Goal: Transaction & Acquisition: Purchase product/service

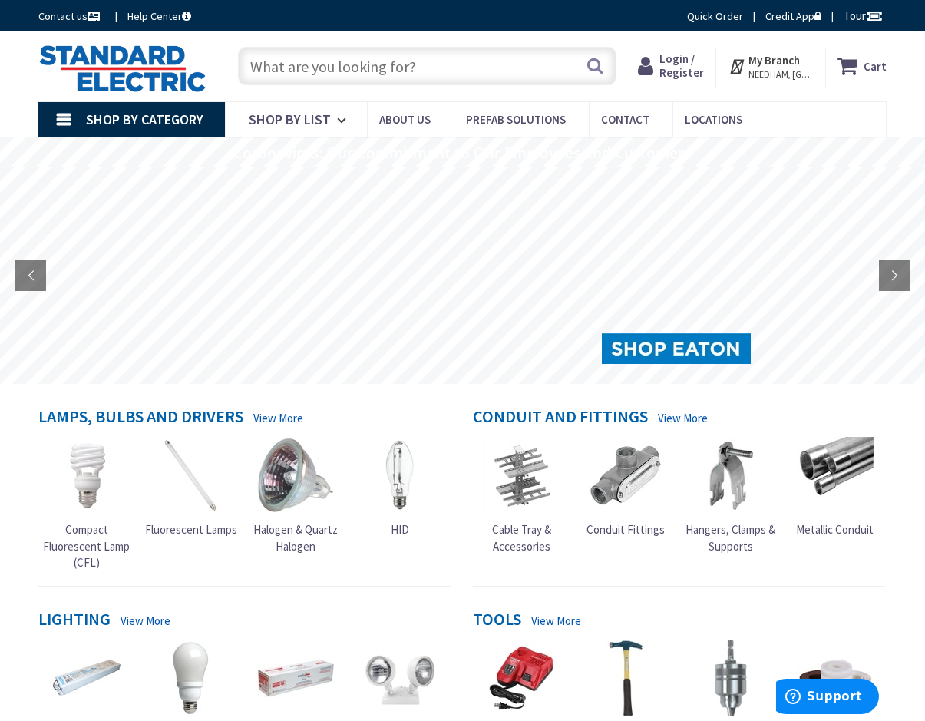
click at [342, 65] on input "text" at bounding box center [427, 66] width 378 height 38
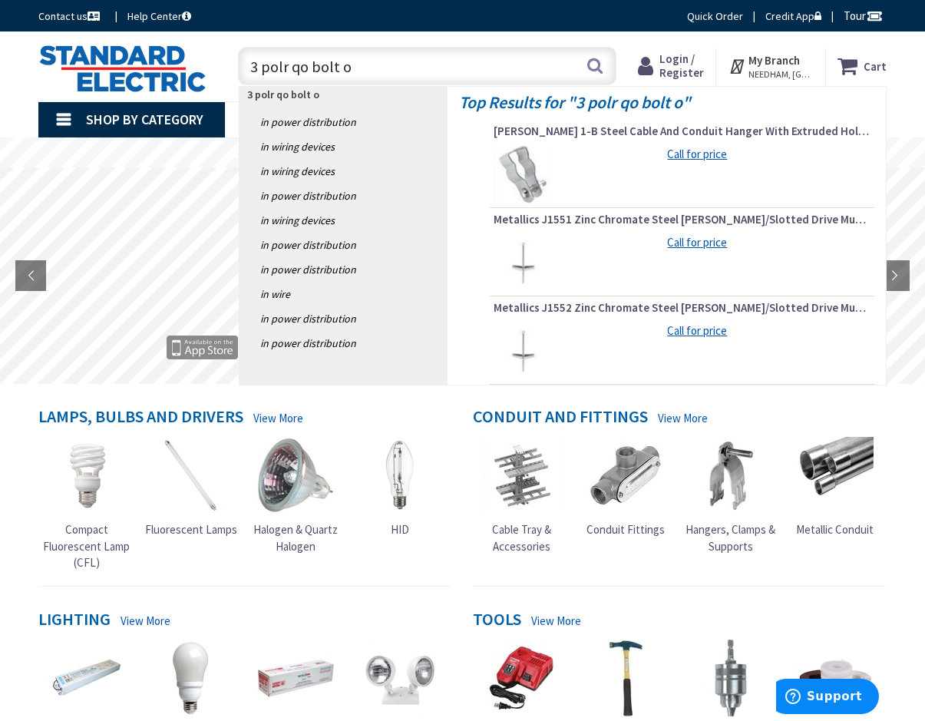
type input "3 polr qo bolt on"
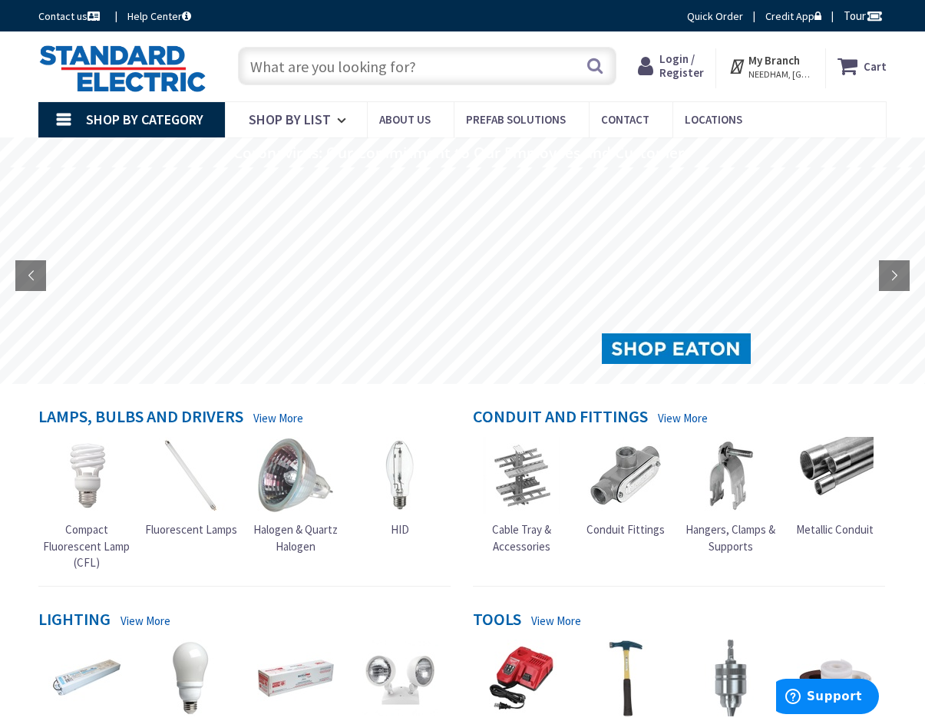
click at [676, 62] on span "Login / Register" at bounding box center [681, 65] width 45 height 28
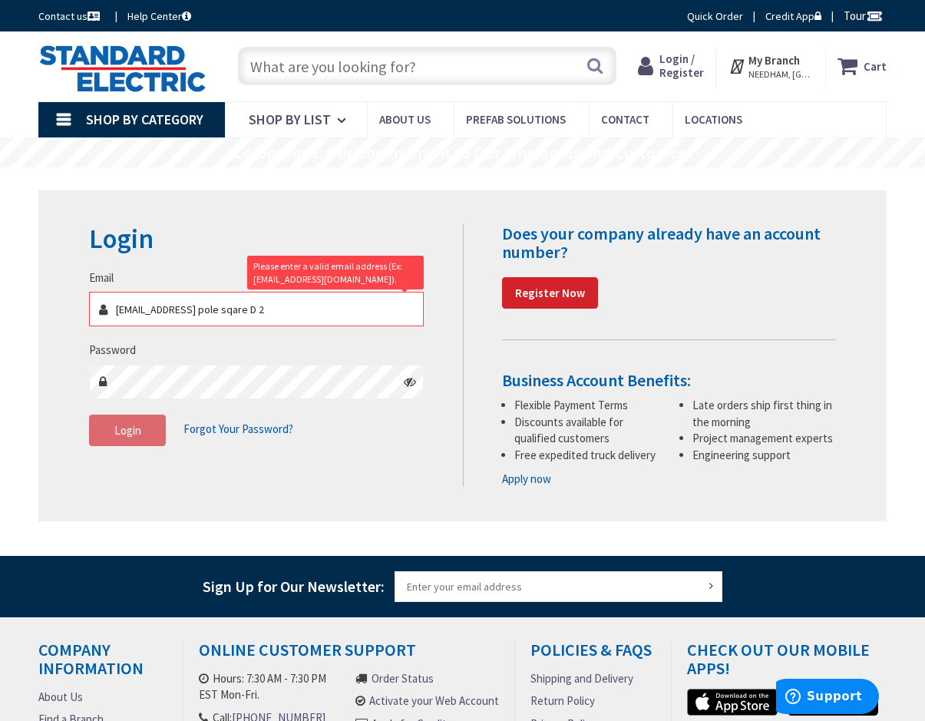
type input "sbotto@jmbco.com3 pole sqare D 25"
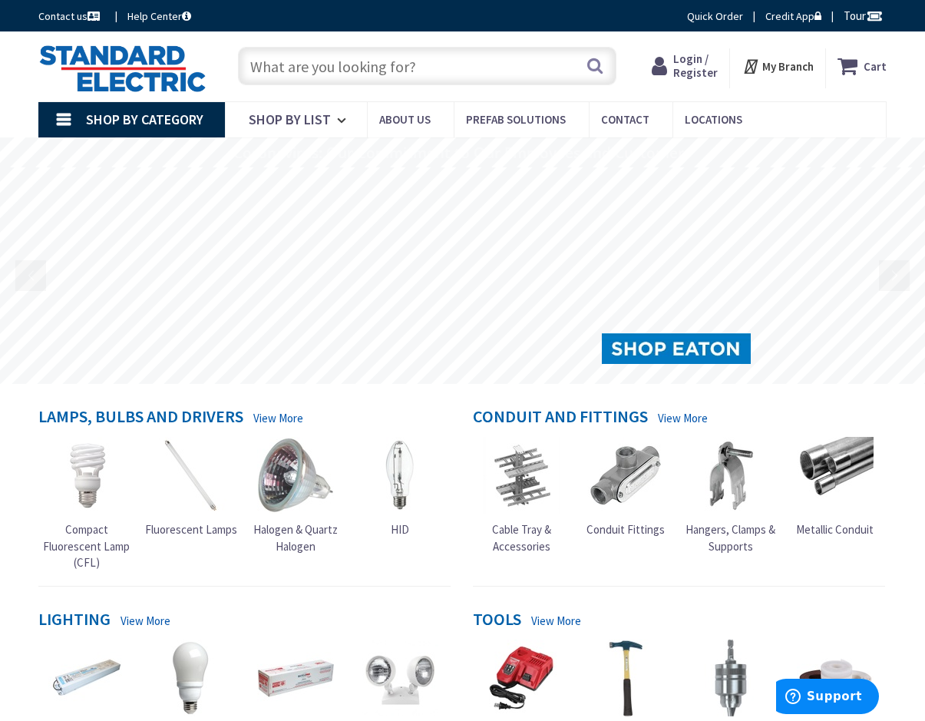
click at [692, 71] on span "Login / Register" at bounding box center [695, 65] width 45 height 28
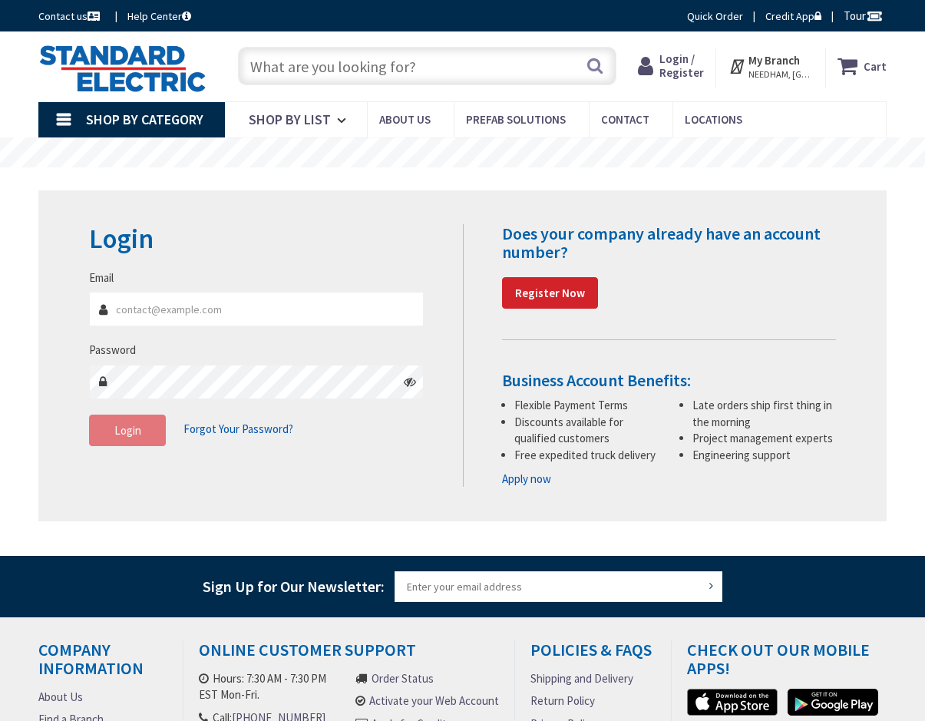
type input "[EMAIL_ADDRESS][DOMAIN_NAME]"
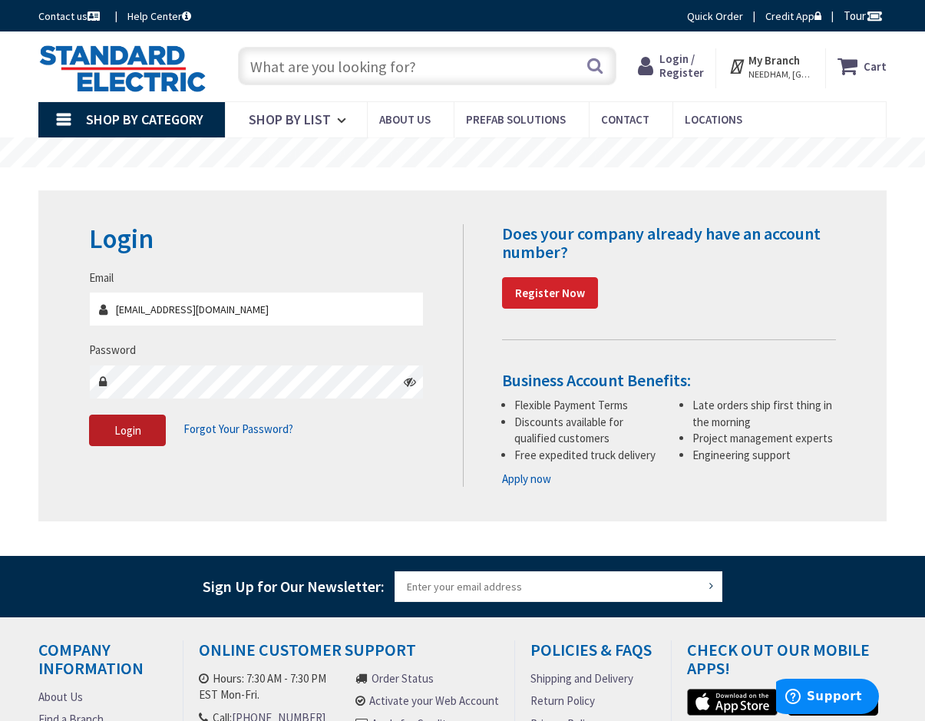
click at [110, 433] on button "Login" at bounding box center [127, 430] width 77 height 32
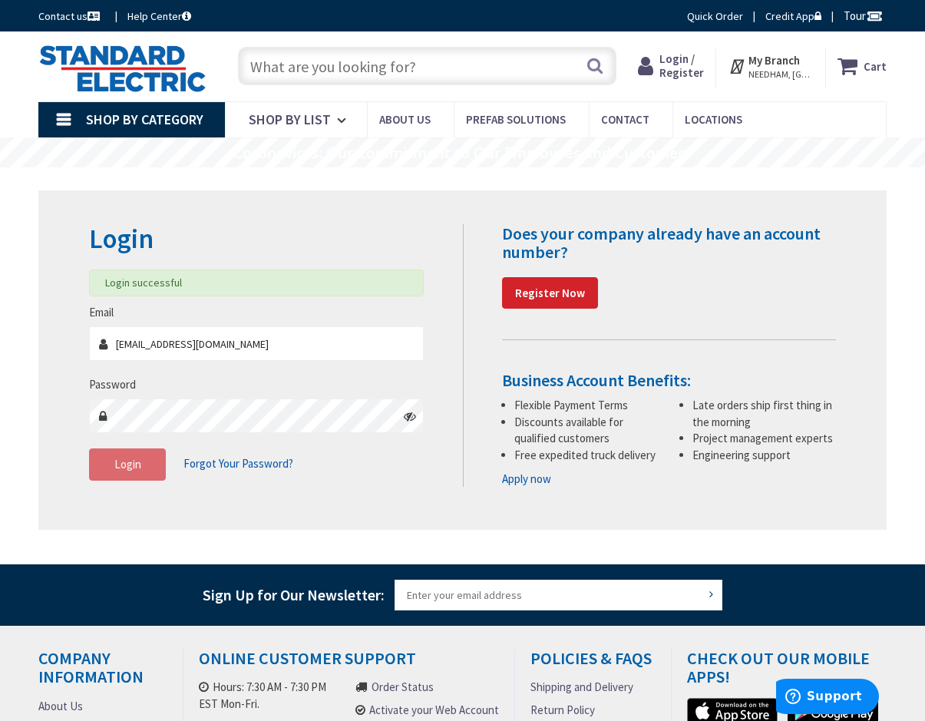
click at [373, 64] on input "text" at bounding box center [427, 66] width 378 height 38
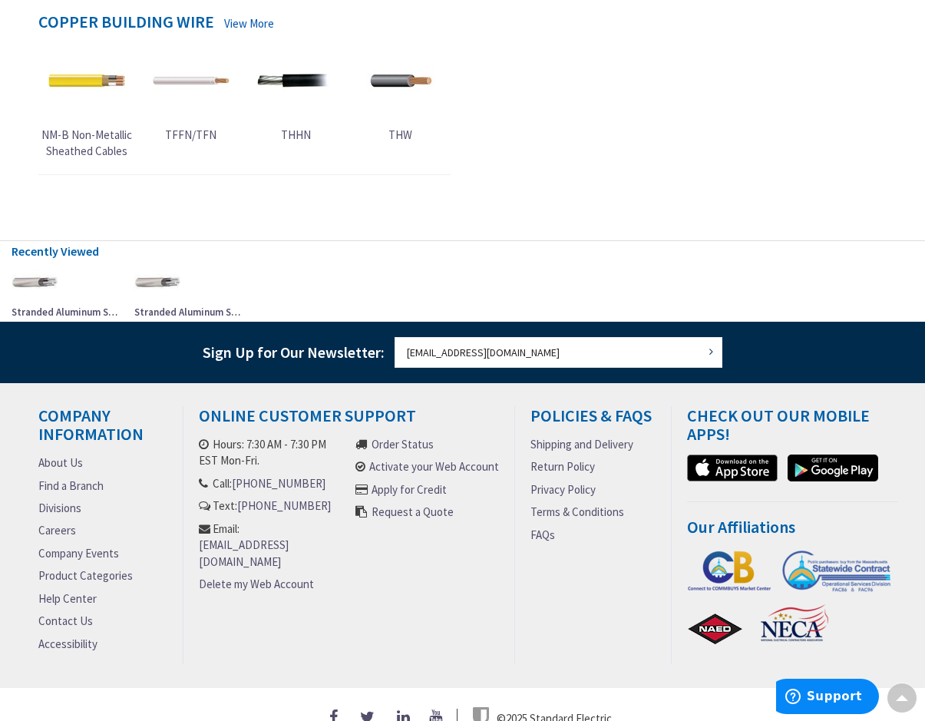
scroll to position [882, 0]
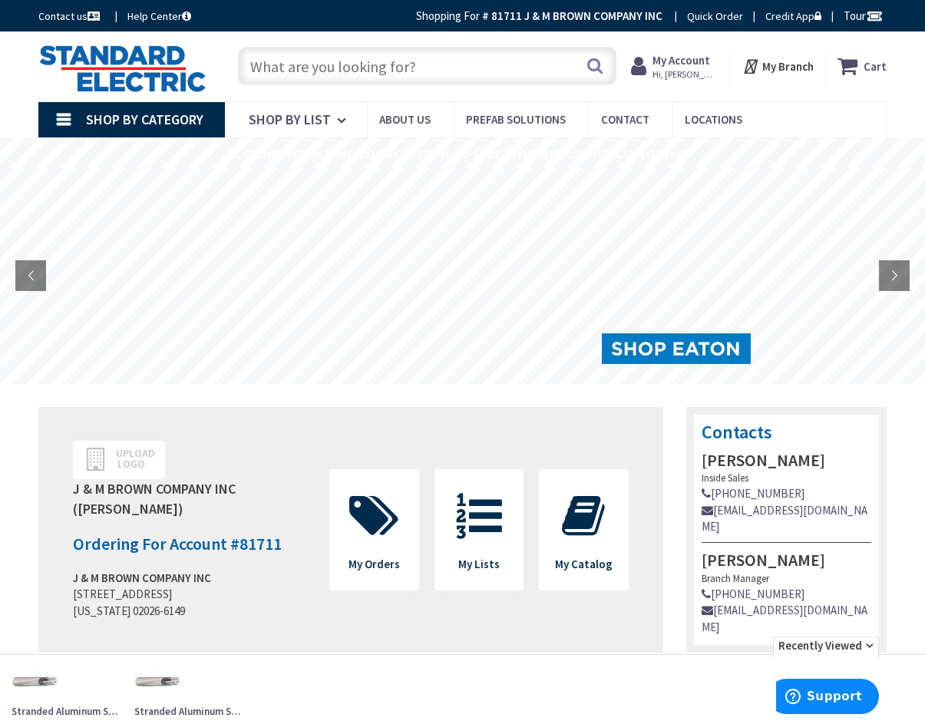
click at [682, 68] on span "Hi, [PERSON_NAME]" at bounding box center [684, 74] width 65 height 12
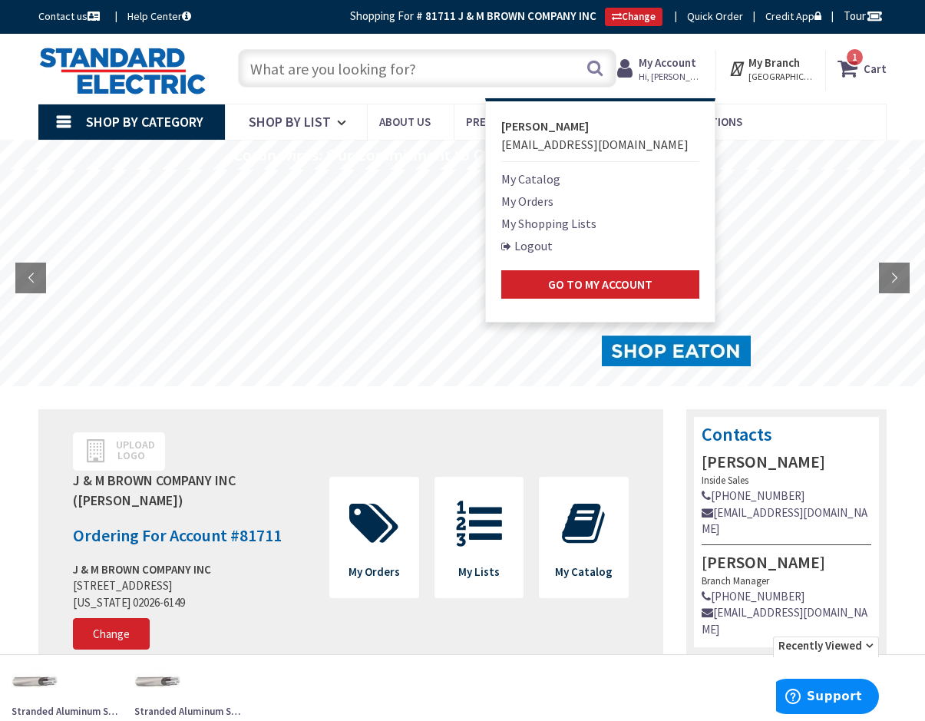
click at [330, 74] on input "text" at bounding box center [427, 68] width 378 height 38
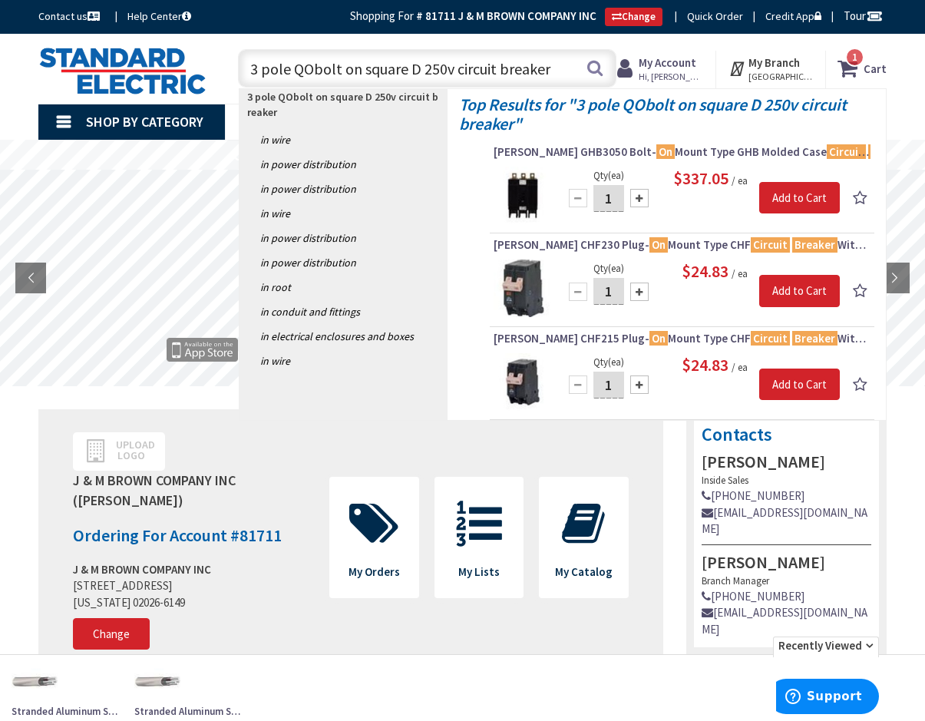
type input "3 pole QO bolt on square D 250v circuit breaker"
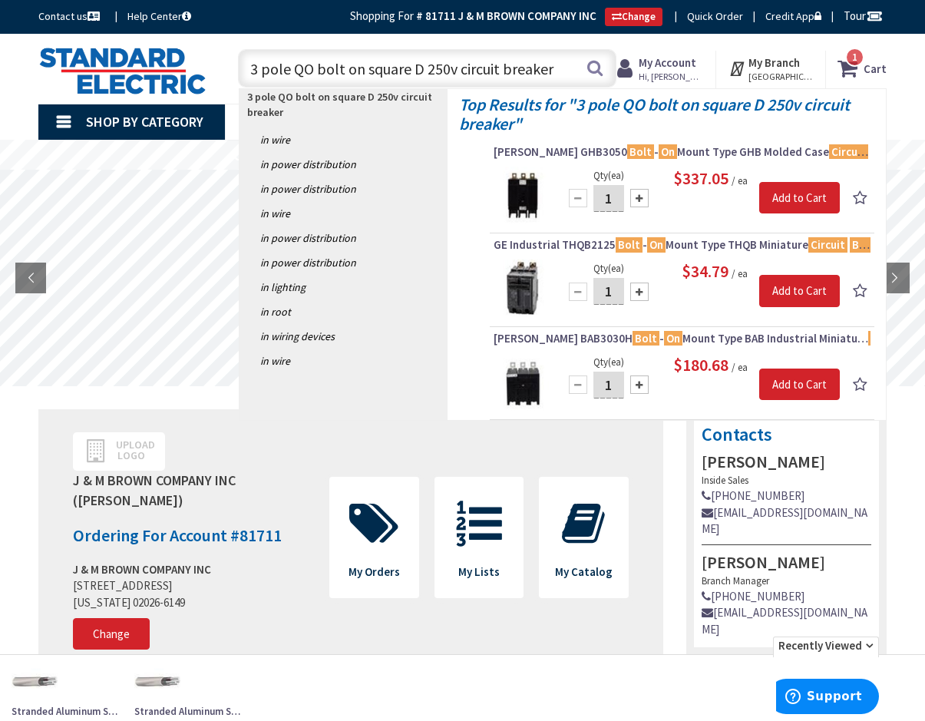
drag, startPoint x: 558, startPoint y: 65, endPoint x: 247, endPoint y: 76, distance: 311.0
click at [247, 76] on input "3 pole QO bolt on square D 250v circuit breaker" at bounding box center [427, 68] width 378 height 38
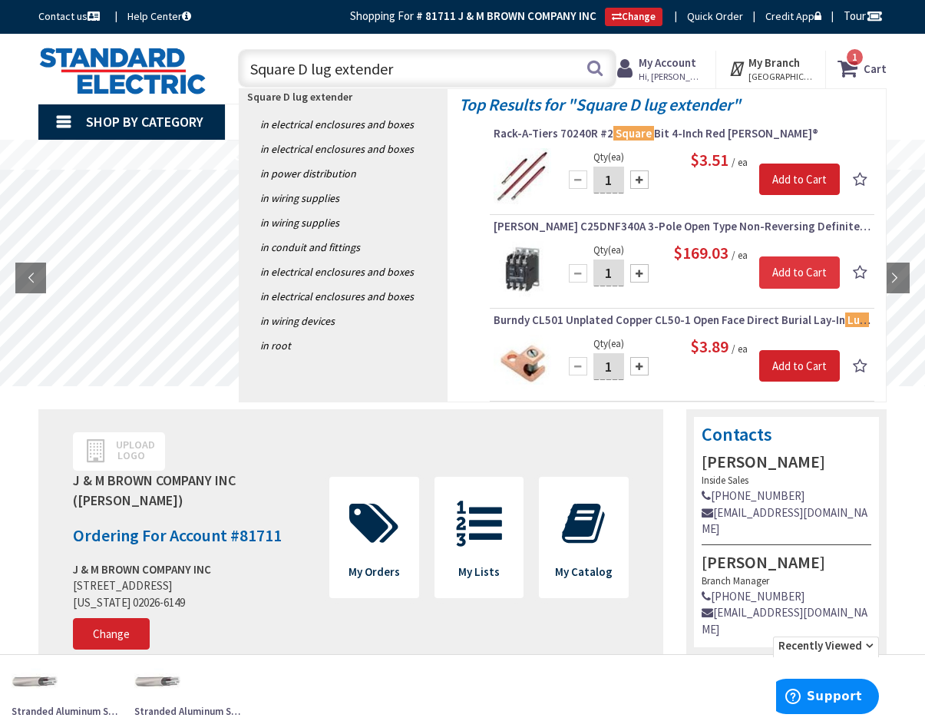
type input "Square D lug extender"
click at [794, 269] on input "Add to Cart" at bounding box center [799, 272] width 81 height 32
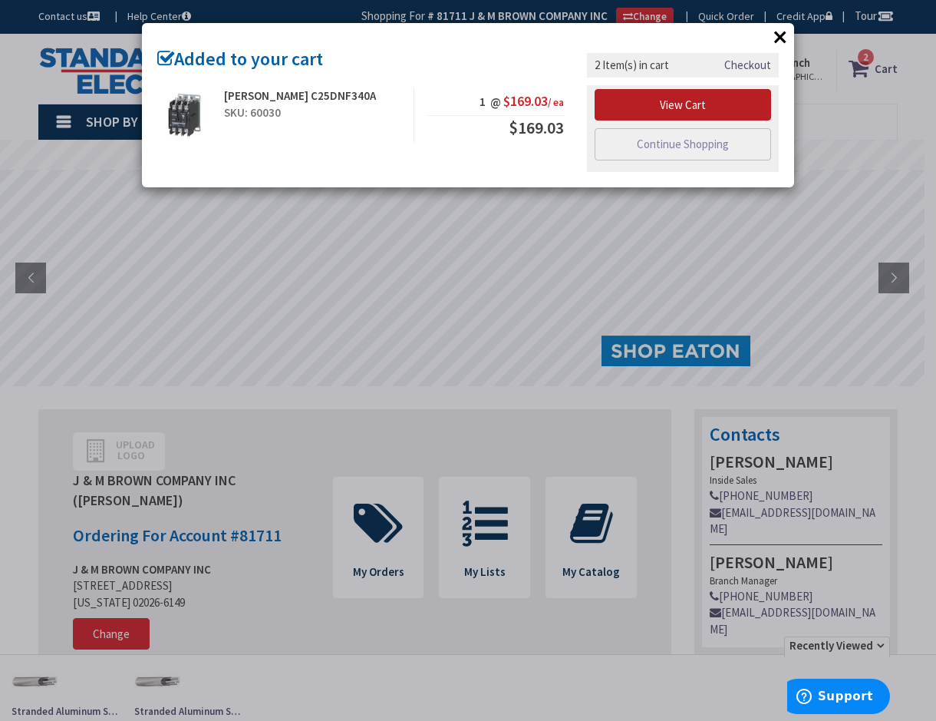
click at [672, 101] on link "View Cart" at bounding box center [683, 105] width 177 height 32
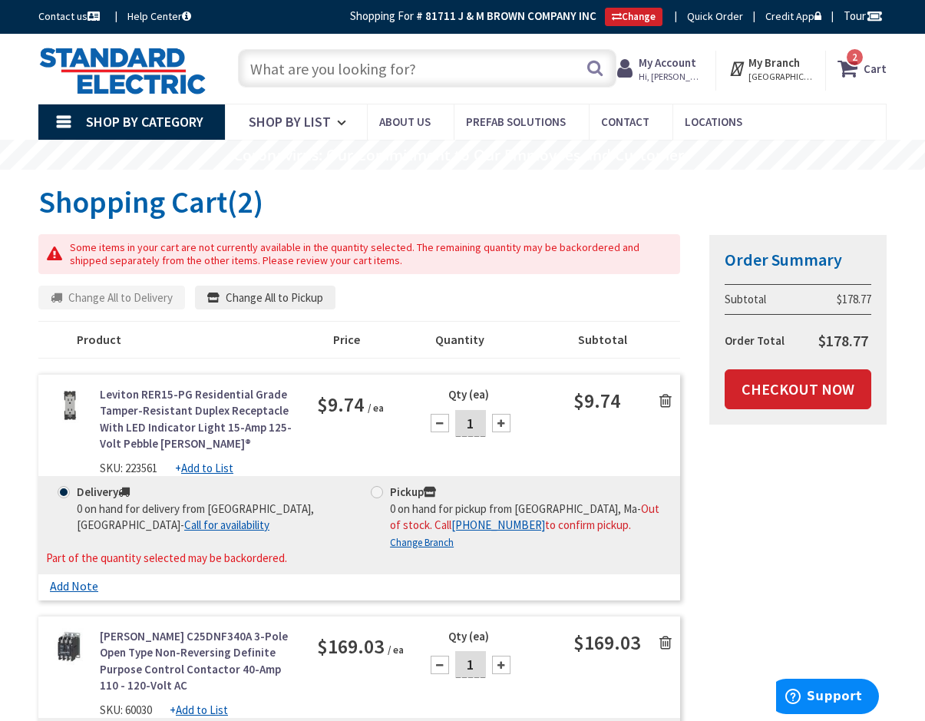
drag, startPoint x: 453, startPoint y: 72, endPoint x: 325, endPoint y: 74, distance: 128.2
click at [325, 74] on input "text" at bounding box center [427, 68] width 378 height 38
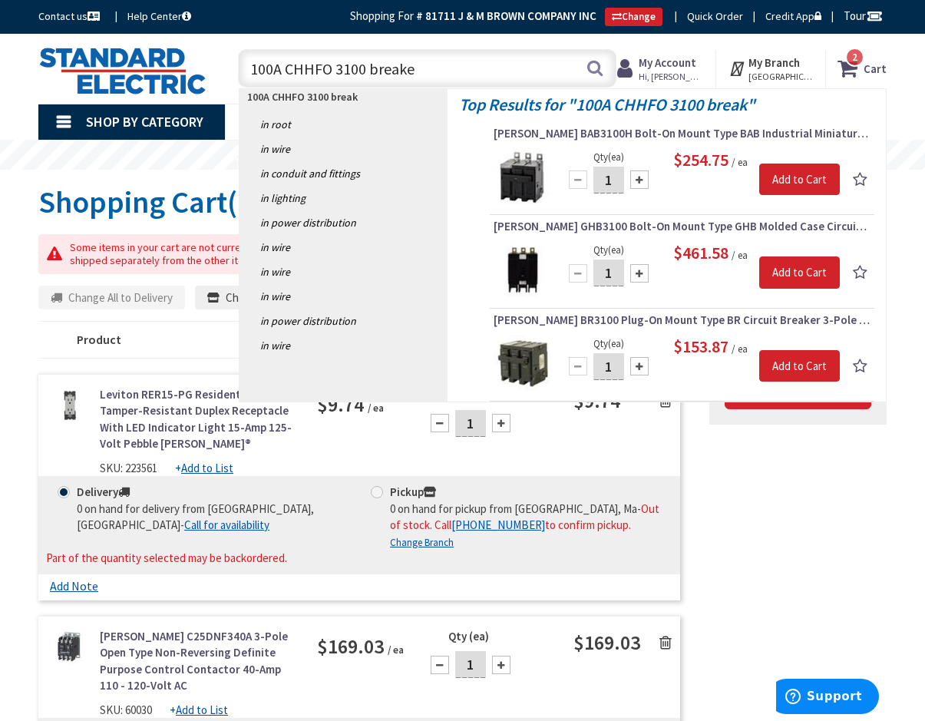
type input "100A CHHFO 3100 breaker"
drag, startPoint x: 451, startPoint y: 65, endPoint x: 243, endPoint y: 70, distance: 208.8
click at [243, 70] on input "100A CHHFO 3100 breaker" at bounding box center [427, 68] width 378 height 38
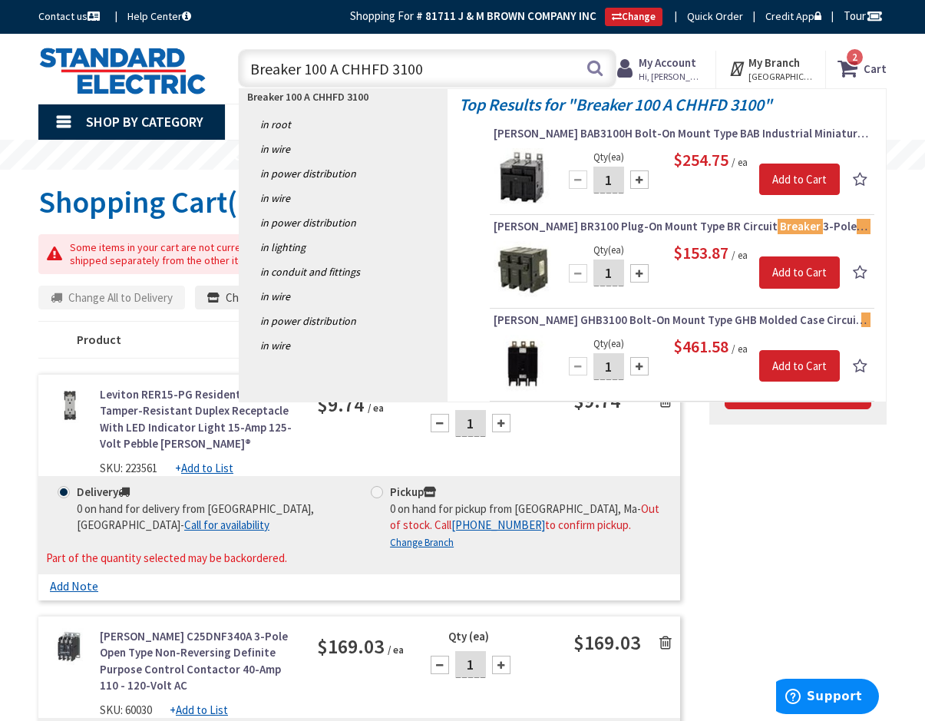
click at [389, 66] on input "Breaker 100 A CHHFD 3100" at bounding box center [427, 68] width 378 height 38
click at [303, 70] on input "Breaker 100 A 3100" at bounding box center [427, 68] width 378 height 38
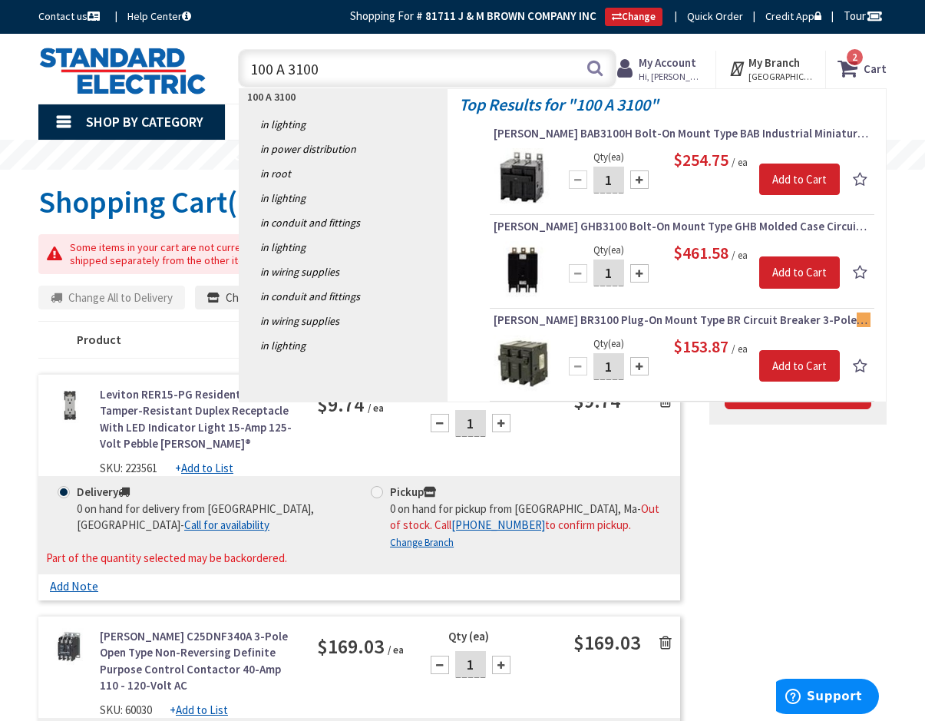
click at [275, 69] on input "100 A 3100" at bounding box center [427, 68] width 378 height 38
type input "100A 3100"
drag, startPoint x: 340, startPoint y: 71, endPoint x: 251, endPoint y: 75, distance: 89.2
click at [251, 75] on input "100A 3100" at bounding box center [427, 68] width 378 height 38
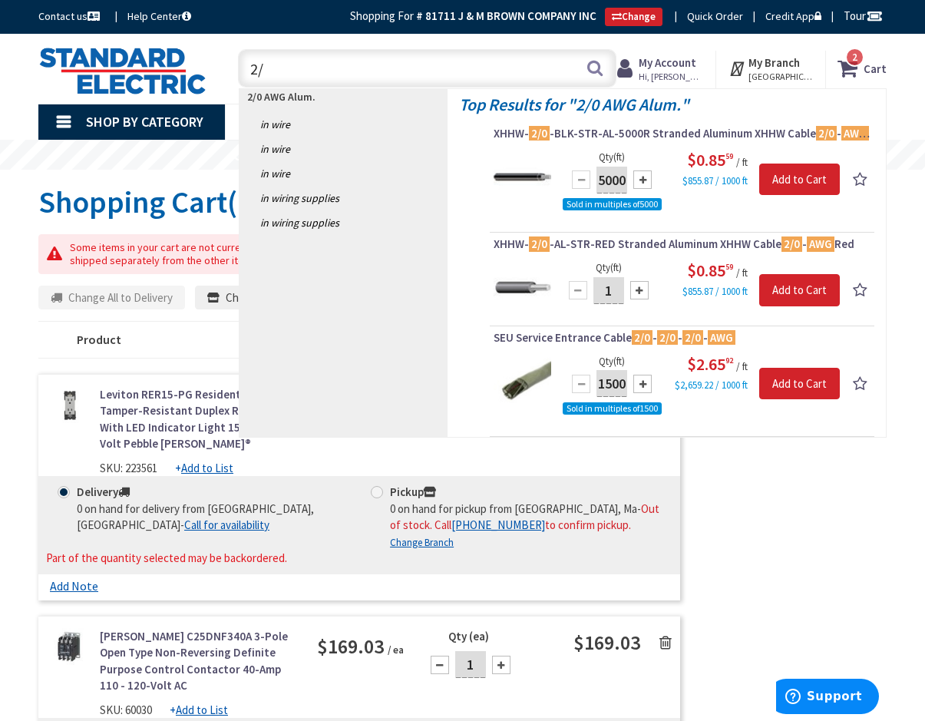
type input "2"
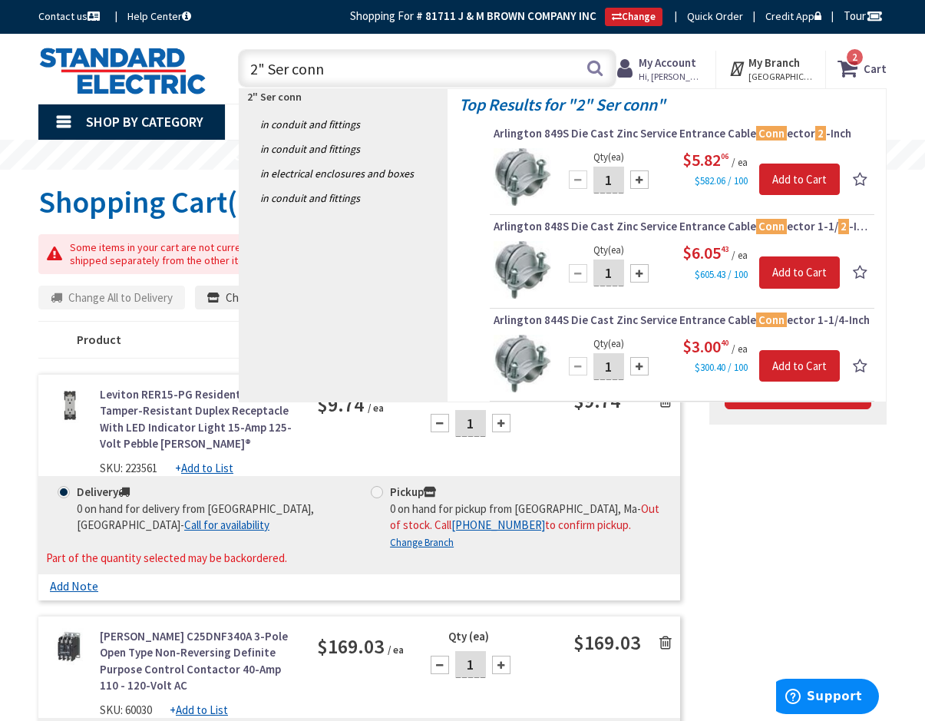
type input "2" Ser conn"
drag, startPoint x: 358, startPoint y: 71, endPoint x: 229, endPoint y: 68, distance: 129.0
click at [230, 68] on div "2" Ser conn 2" Ser conn Search" at bounding box center [423, 67] width 386 height 49
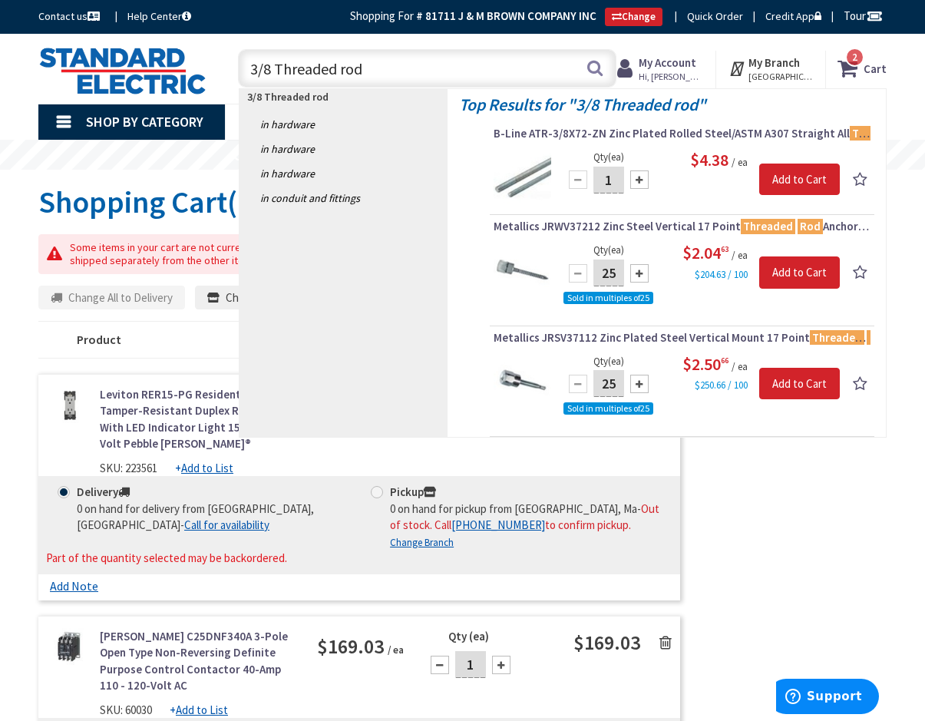
drag, startPoint x: 365, startPoint y: 68, endPoint x: 276, endPoint y: 74, distance: 90.1
click at [276, 74] on input "3/8 Threaded rod" at bounding box center [427, 68] width 378 height 38
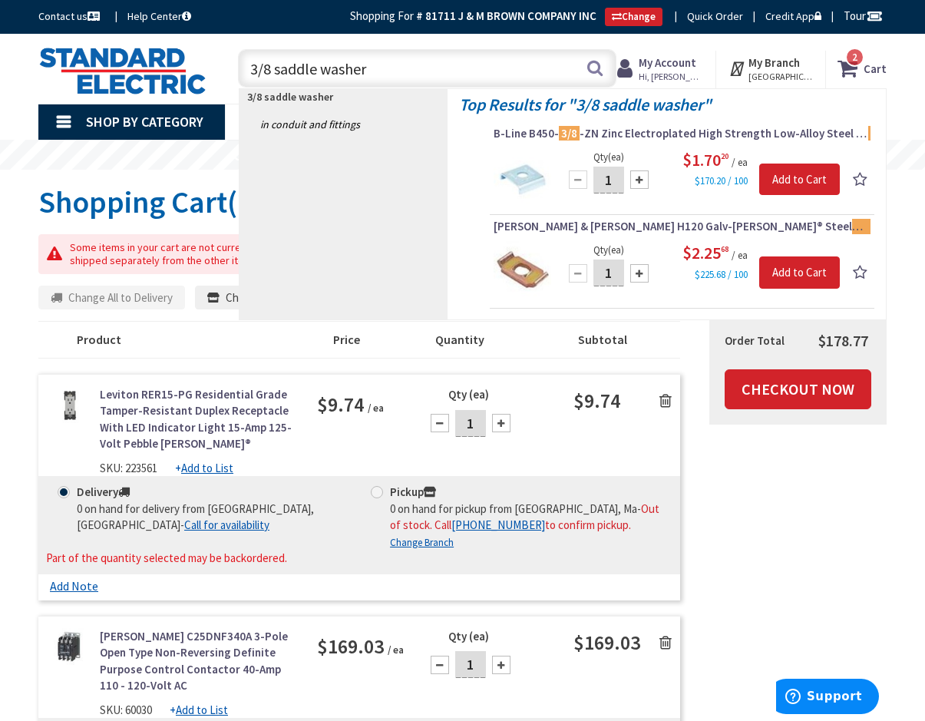
click at [317, 68] on input "3/8 saddle washer" at bounding box center [427, 68] width 378 height 38
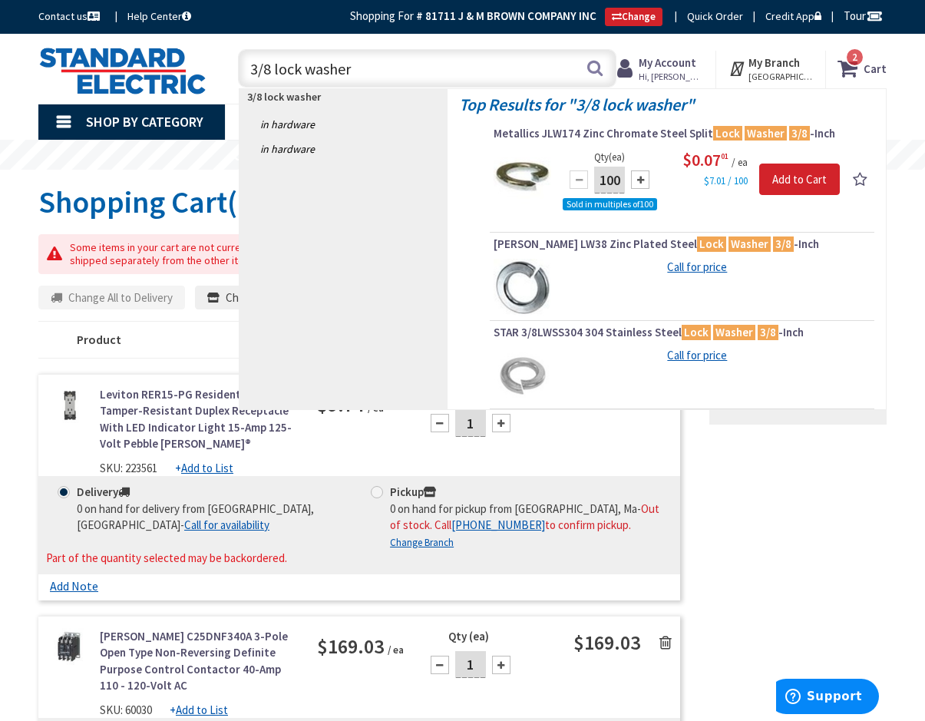
type input "3/8 lock washer"
drag, startPoint x: 428, startPoint y: 78, endPoint x: 243, endPoint y: 74, distance: 185.8
click at [243, 74] on input "3/8 lock washer" at bounding box center [427, 68] width 378 height 38
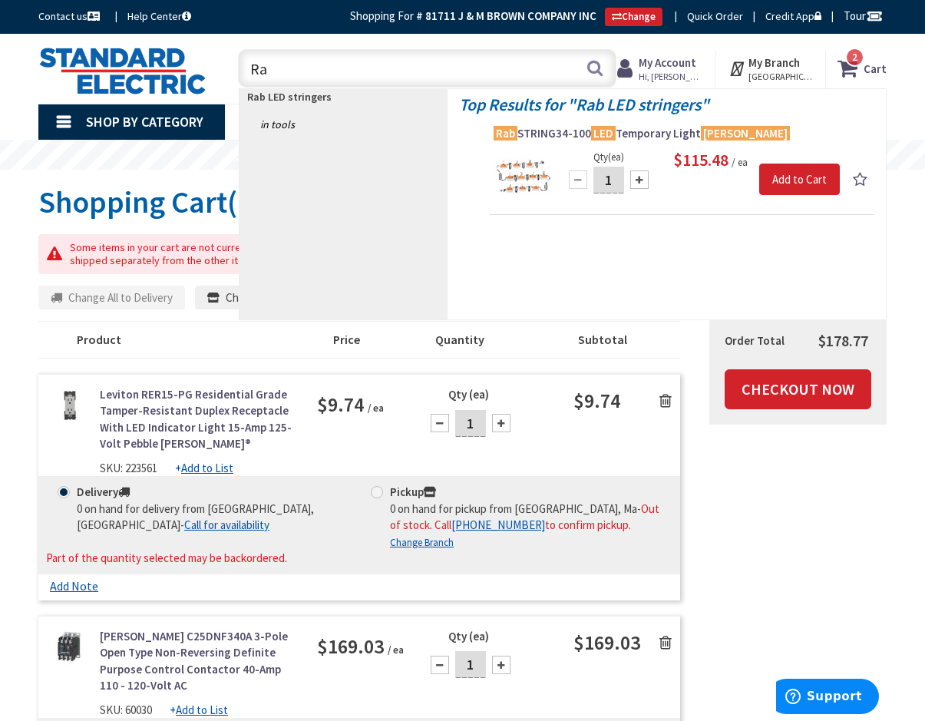
type input "R"
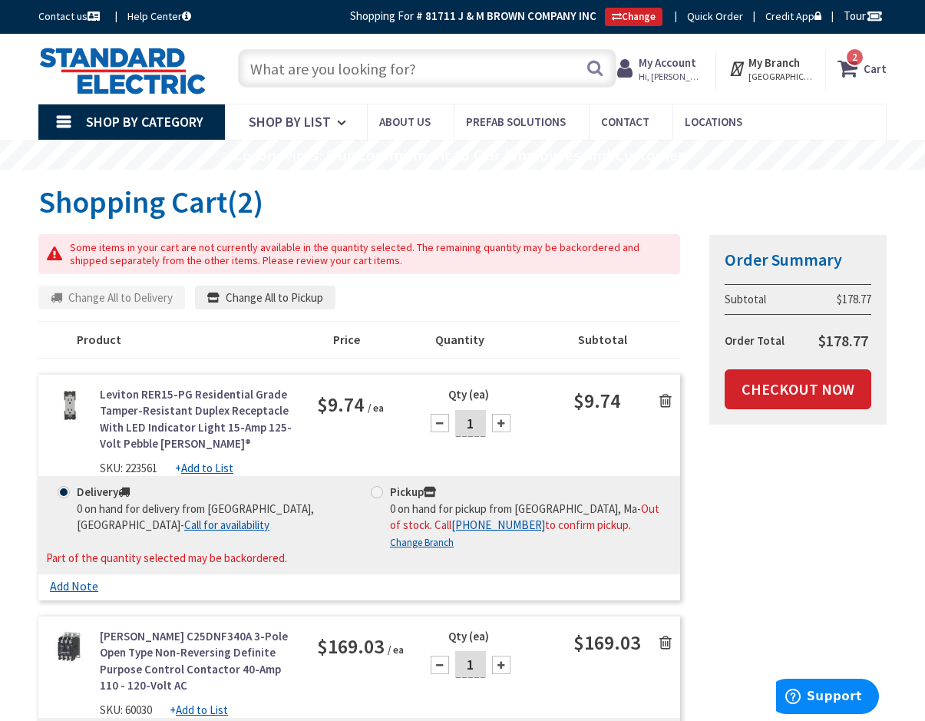
drag, startPoint x: 422, startPoint y: 72, endPoint x: 229, endPoint y: 71, distance: 192.7
click at [230, 71] on div "Search" at bounding box center [423, 67] width 386 height 49
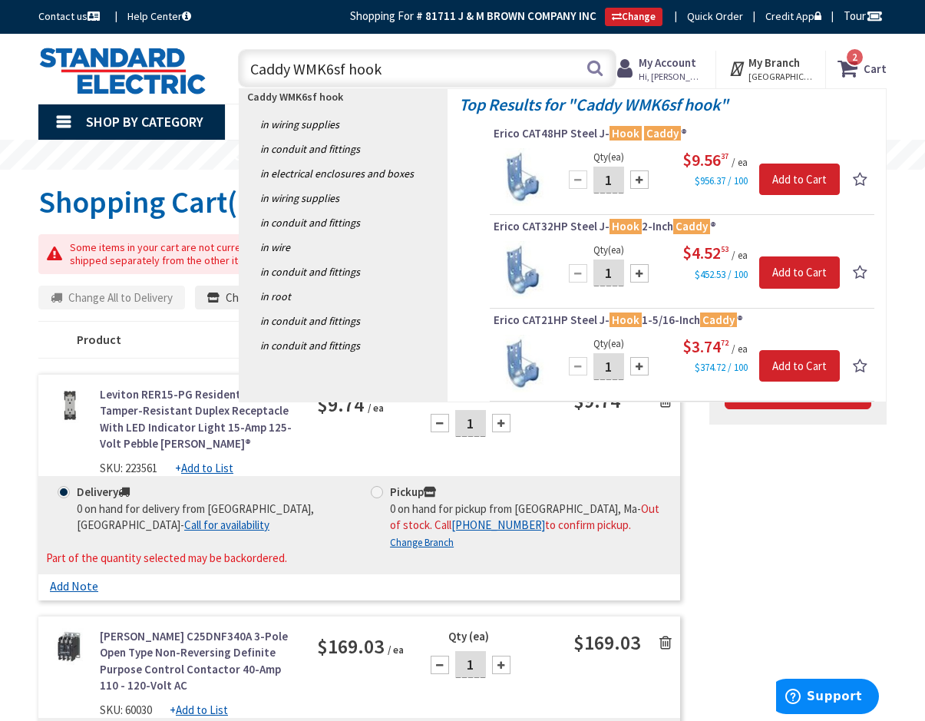
type input "Caddy WMK6sf hook"
drag, startPoint x: 398, startPoint y: 69, endPoint x: 245, endPoint y: 70, distance: 152.7
click at [245, 70] on input "Caddy WMK6sf hook" at bounding box center [427, 68] width 378 height 38
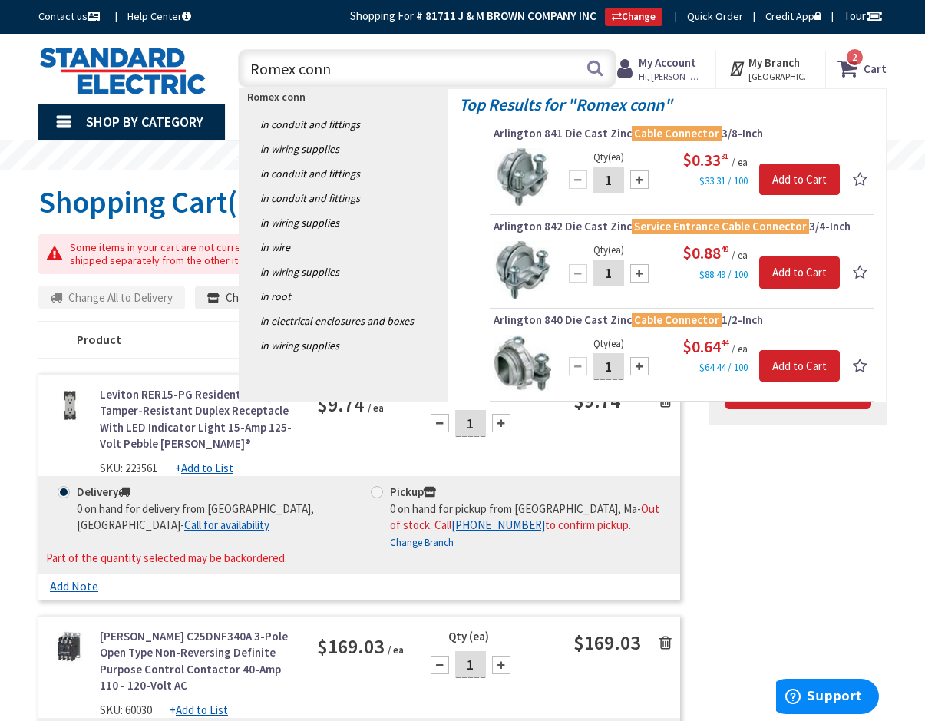
type input "Romex conn"
drag, startPoint x: 357, startPoint y: 69, endPoint x: 231, endPoint y: 71, distance: 125.9
click at [231, 71] on div "Romex conn Romex conn Search" at bounding box center [423, 67] width 386 height 49
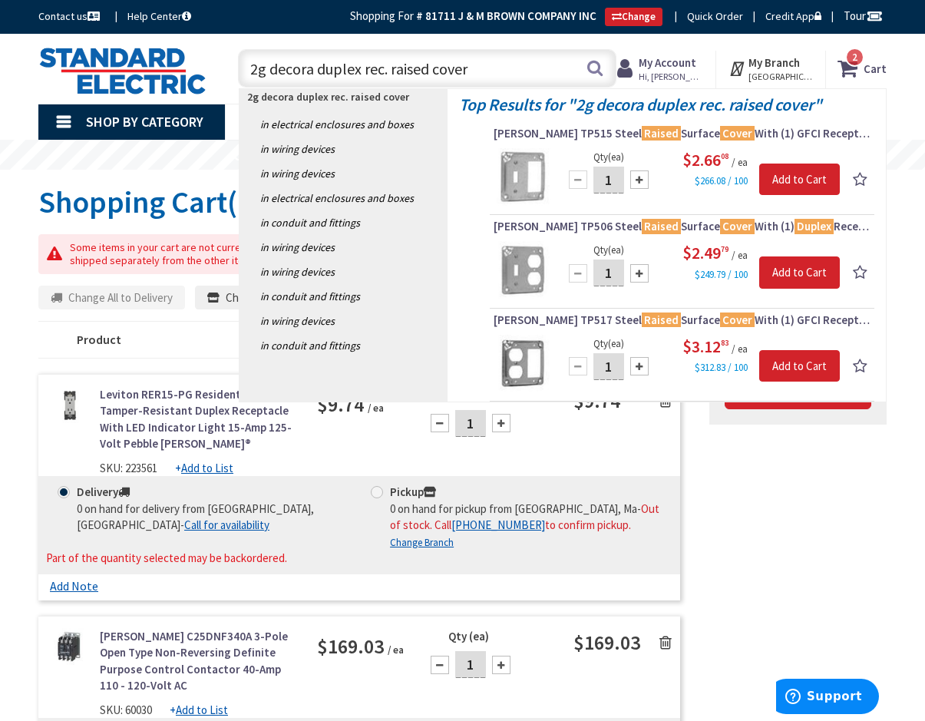
type input "2g decora duplex rec. raised cover"
